Goal: Task Accomplishment & Management: Complete application form

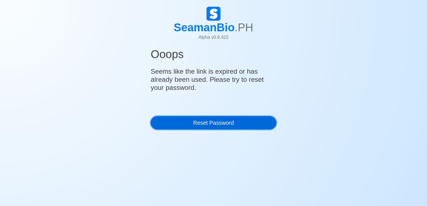
click at [206, 119] on link "Reset Password" at bounding box center [214, 122] width 126 height 13
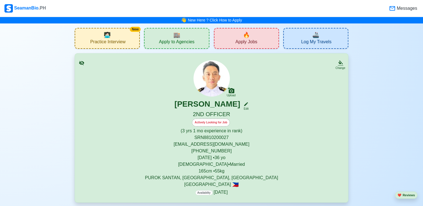
click at [239, 39] on div "🔥 Apply Jobs" at bounding box center [246, 38] width 65 height 21
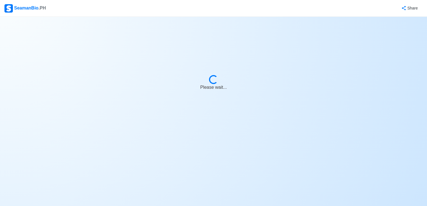
select select "2nd Officer"
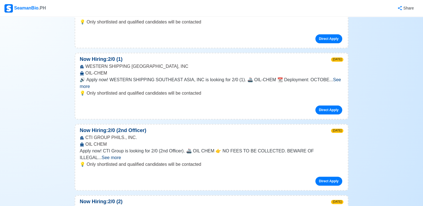
scroll to position [112, 0]
